Goal: Information Seeking & Learning: Learn about a topic

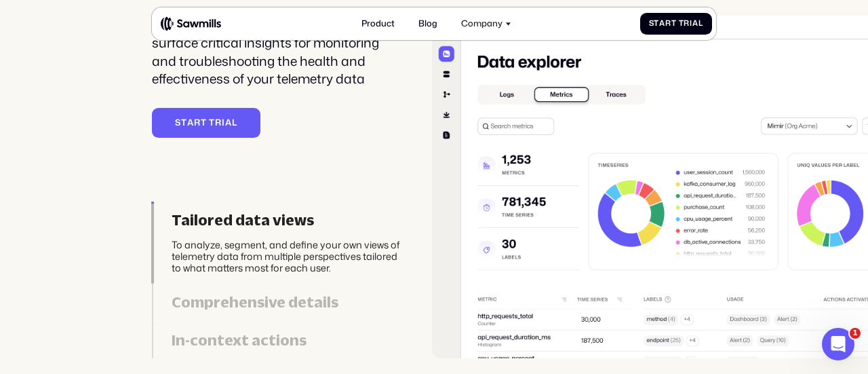
scroll to position [2418, 0]
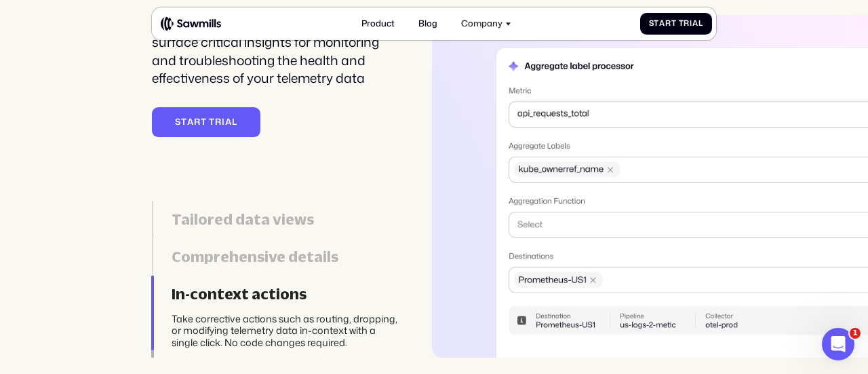
click at [103, 71] on div "Insights Telemetry data explorer with in-context actions Visualize clear, struc…" at bounding box center [434, 110] width 868 height 495
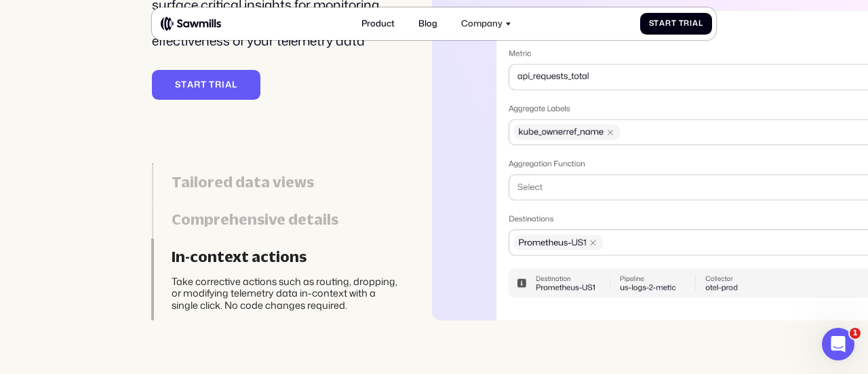
scroll to position [2457, 0]
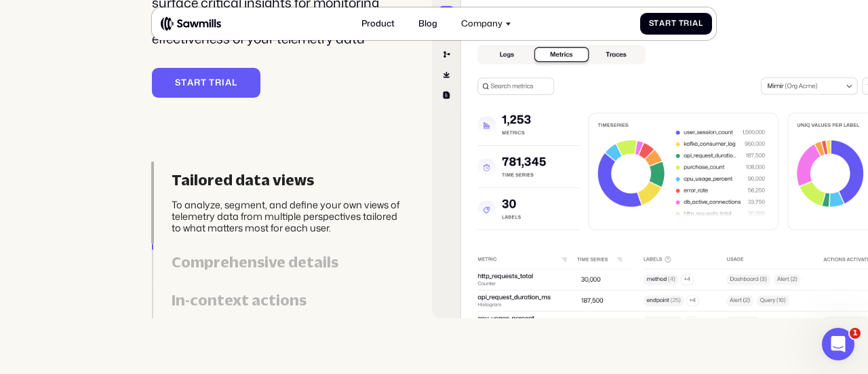
click at [103, 71] on div "Insights Telemetry data explorer with in-context actions Visualize clear, struc…" at bounding box center [434, 71] width 868 height 495
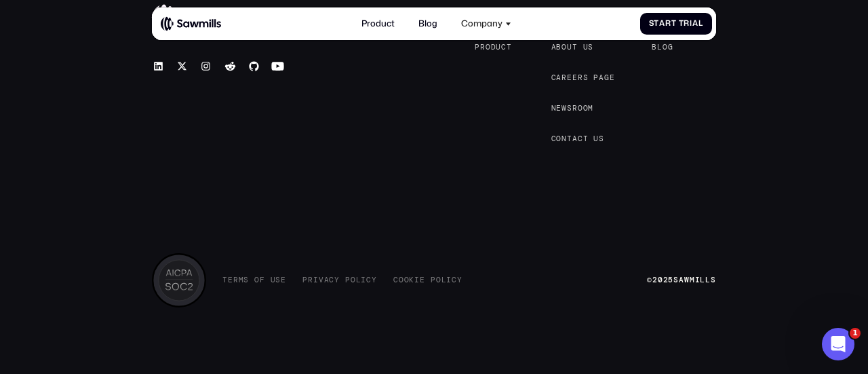
scroll to position [4959, 0]
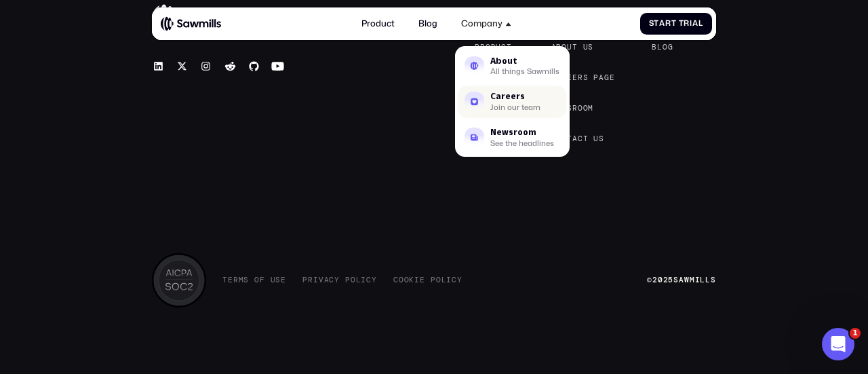
click at [516, 98] on div "Careers" at bounding box center [515, 96] width 50 height 8
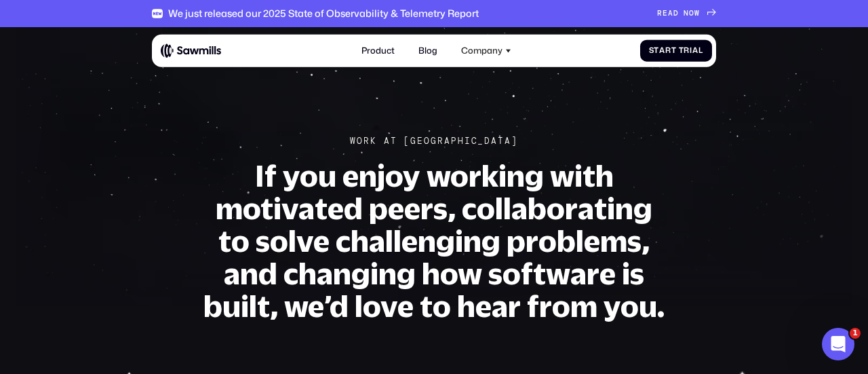
click at [786, 158] on section "Work At [GEOGRAPHIC_DATA] If you enjoy working with motivated peers, collaborat…" at bounding box center [434, 181] width 868 height 308
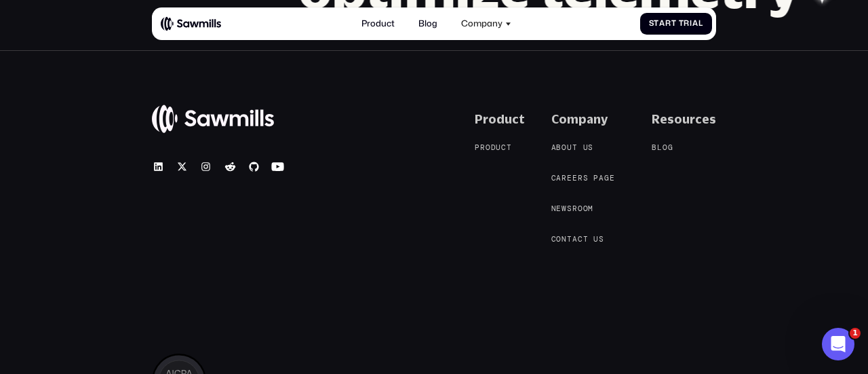
scroll to position [1240, 0]
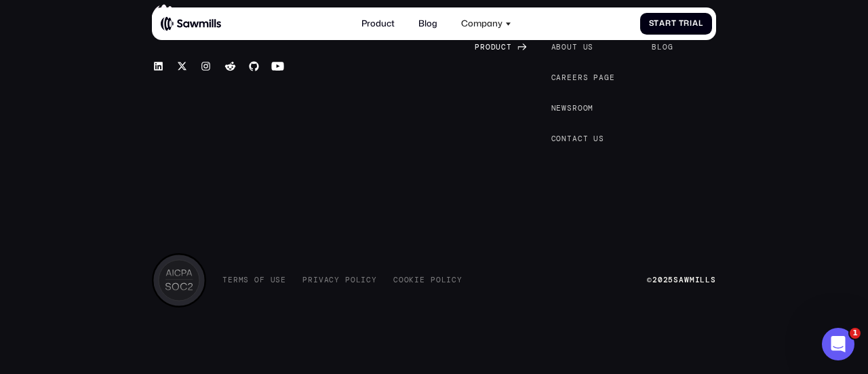
click at [501, 47] on span "u" at bounding box center [498, 47] width 5 height 9
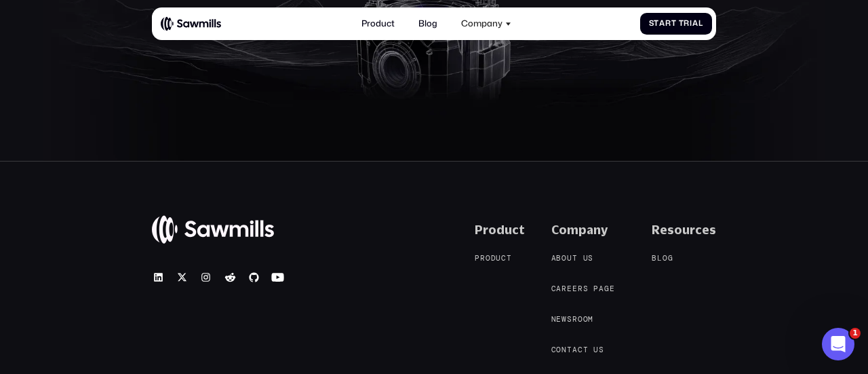
scroll to position [4518, 0]
